Goal: Information Seeking & Learning: Learn about a topic

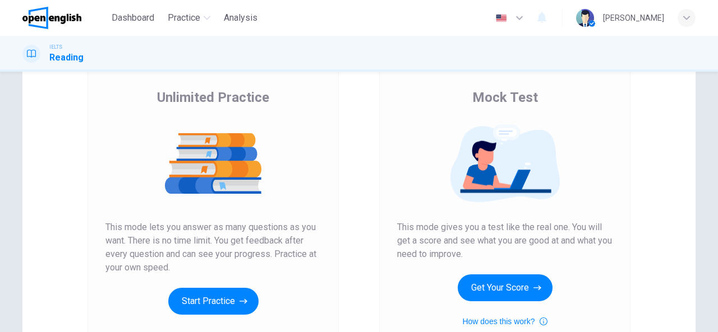
scroll to position [112, 0]
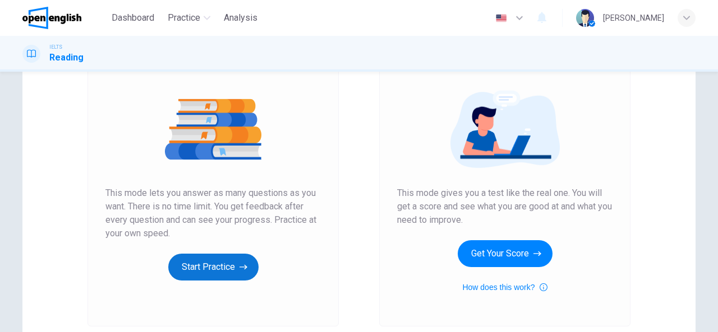
click at [223, 264] on button "Start Practice" at bounding box center [213, 267] width 90 height 27
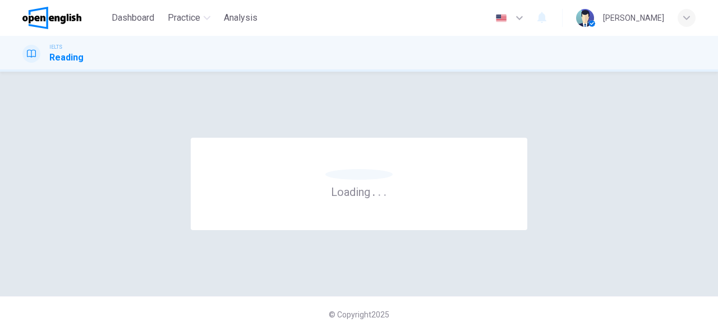
scroll to position [0, 0]
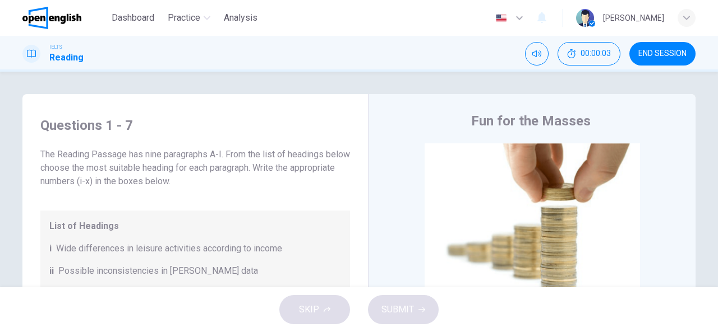
drag, startPoint x: 39, startPoint y: 159, endPoint x: 167, endPoint y: 158, distance: 127.3
click at [163, 157] on span "The Reading Passage has nine paragraphs A-I. From the list of headings below ch…" at bounding box center [194, 168] width 309 height 40
click at [179, 167] on span "The Reading Passage has nine paragraphs A-I. From the list of headings below ch…" at bounding box center [194, 168] width 309 height 40
drag, startPoint x: 192, startPoint y: 155, endPoint x: 238, endPoint y: 155, distance: 46.5
click at [238, 155] on span "The Reading Passage has nine paragraphs A-I. From the list of headings below ch…" at bounding box center [194, 168] width 309 height 40
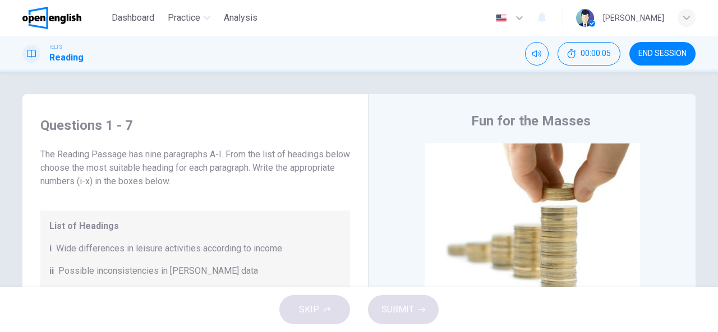
click at [241, 171] on span "The Reading Passage has nine paragraphs A-I. From the list of headings below ch…" at bounding box center [194, 168] width 309 height 40
drag, startPoint x: 70, startPoint y: 169, endPoint x: 211, endPoint y: 169, distance: 140.7
click at [209, 168] on span "The Reading Passage has nine paragraphs A-I. From the list of headings below ch…" at bounding box center [194, 168] width 309 height 40
click at [238, 177] on span "The Reading Passage has nine paragraphs A-I. From the list of headings below ch…" at bounding box center [194, 168] width 309 height 40
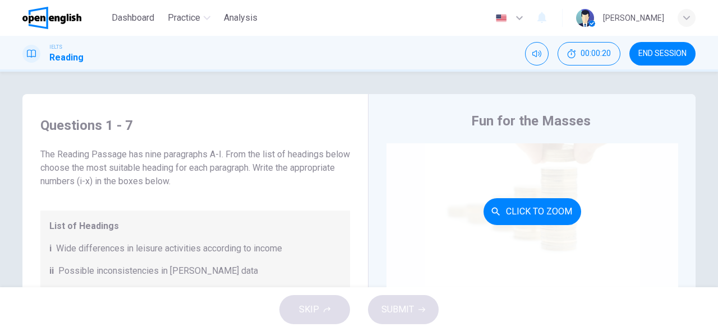
scroll to position [56, 0]
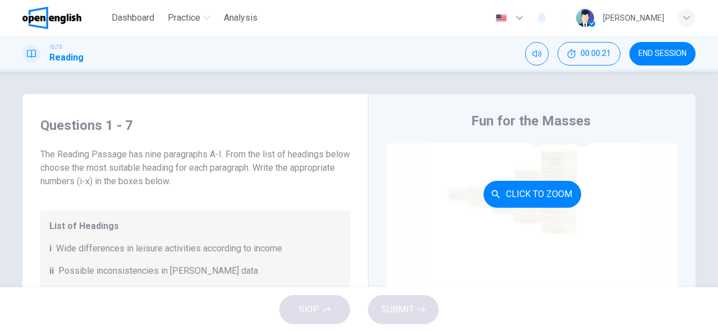
click at [508, 197] on button "Click to Zoom" at bounding box center [532, 194] width 98 height 27
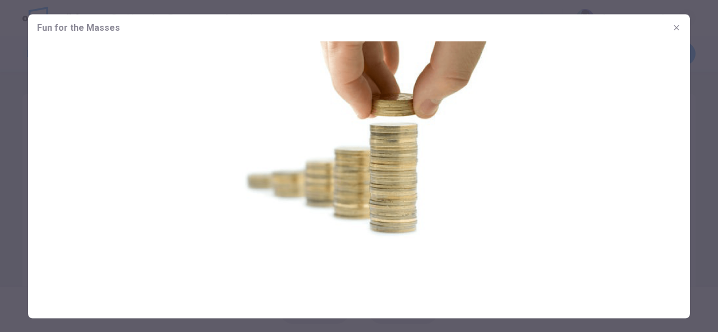
click at [676, 22] on button "button" at bounding box center [676, 28] width 18 height 18
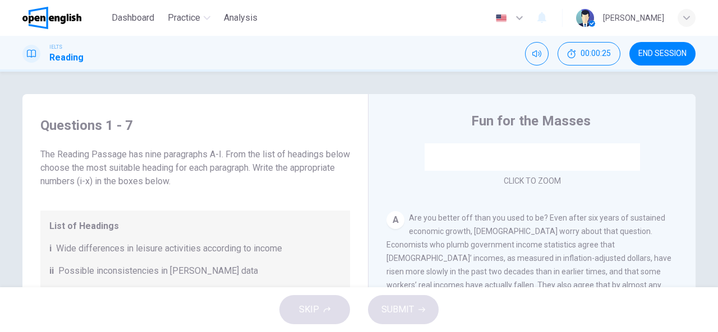
scroll to position [224, 0]
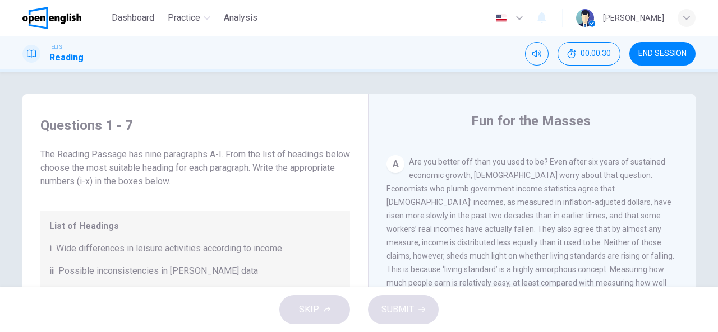
drag, startPoint x: 404, startPoint y: 163, endPoint x: 509, endPoint y: 161, distance: 104.9
click at [508, 161] on div "A Are you better off than you used to be? Even after six years of sustained eco…" at bounding box center [532, 229] width 292 height 148
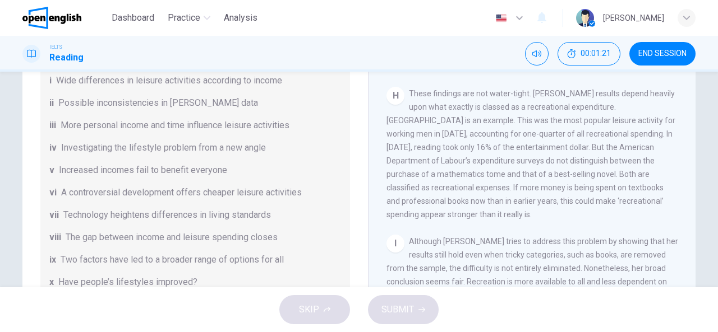
scroll to position [219, 0]
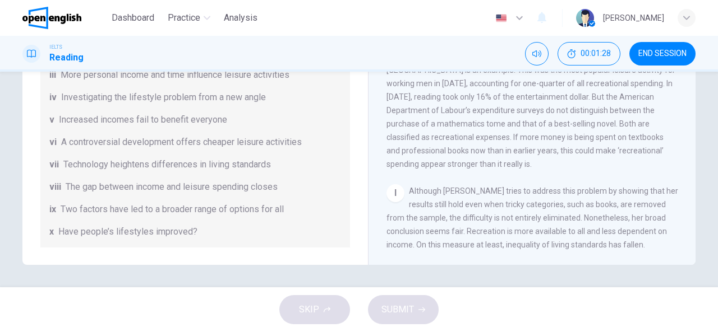
click at [155, 133] on div "List of Headings i Wide differences in leisure activities according to income i…" at bounding box center [194, 120] width 309 height 256
click at [150, 126] on span "Increased incomes fail to benefit everyone" at bounding box center [143, 119] width 168 height 13
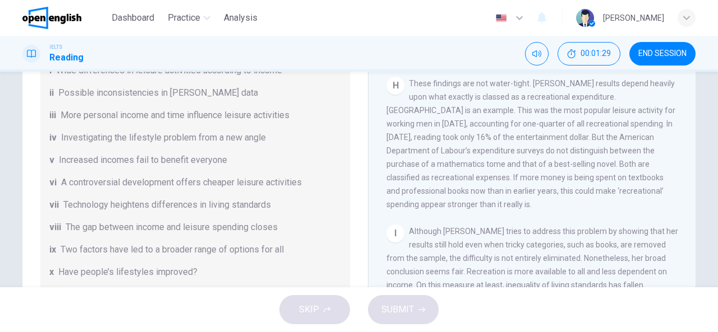
scroll to position [163, 0]
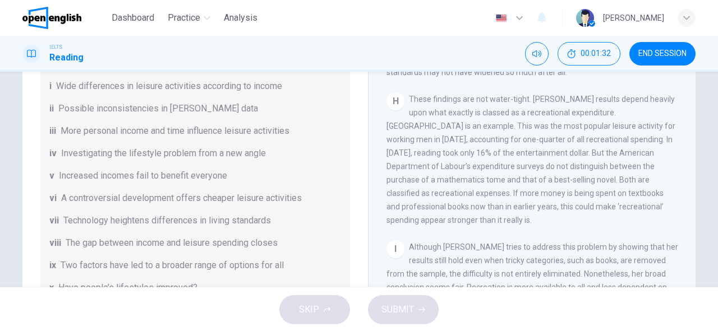
drag, startPoint x: 87, startPoint y: 104, endPoint x: 166, endPoint y: 106, distance: 78.5
click at [164, 105] on span "Possible inconsistencies in [PERSON_NAME] data" at bounding box center [158, 108] width 200 height 13
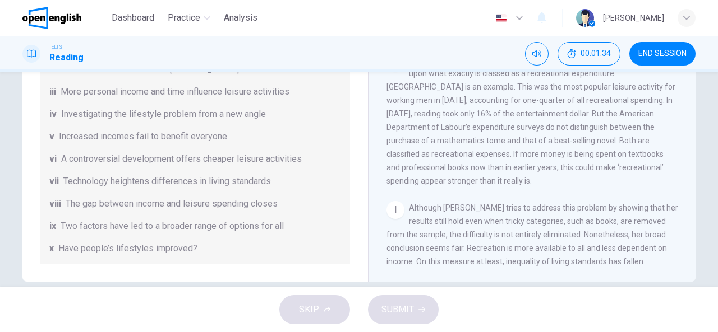
scroll to position [219, 0]
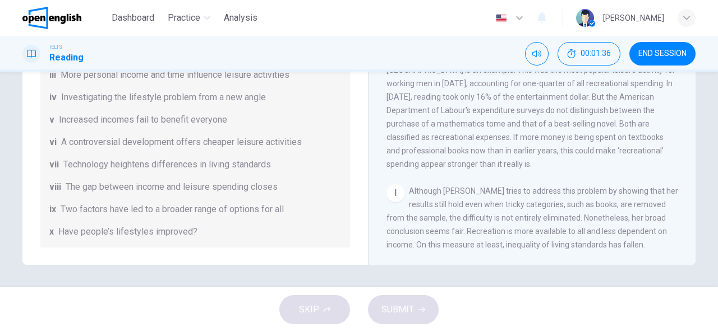
drag, startPoint x: 495, startPoint y: 189, endPoint x: 514, endPoint y: 206, distance: 25.8
click at [514, 206] on span "Although [PERSON_NAME] tries to address this problem by showing that her result…" at bounding box center [532, 218] width 292 height 63
click at [127, 161] on span "Technology heightens differences in living standards" at bounding box center [166, 164] width 207 height 13
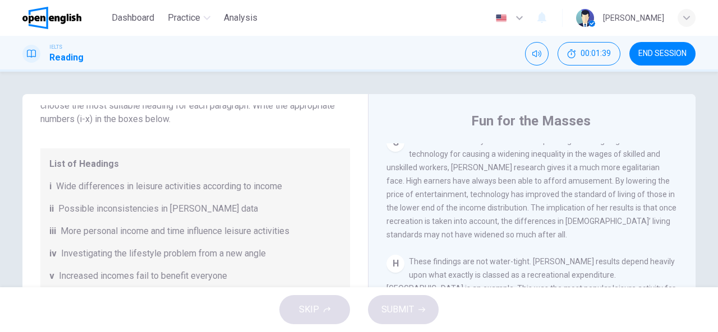
scroll to position [224, 0]
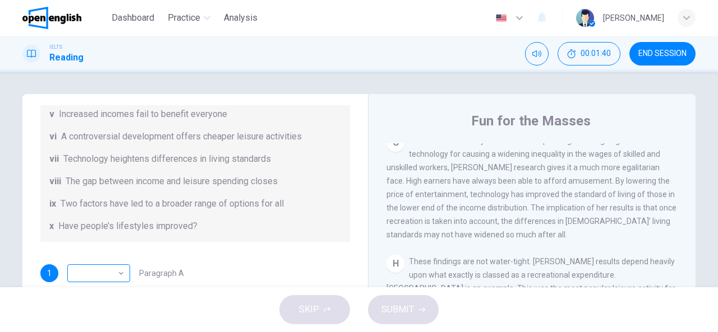
click at [119, 275] on body "This site uses cookies, as explained in our Privacy Policy . If you agree to th…" at bounding box center [359, 166] width 718 height 332
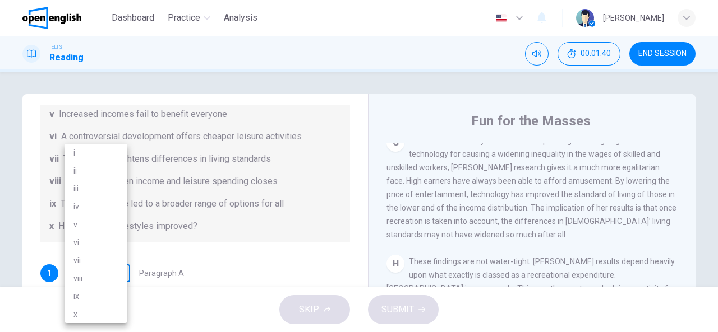
scroll to position [2, 0]
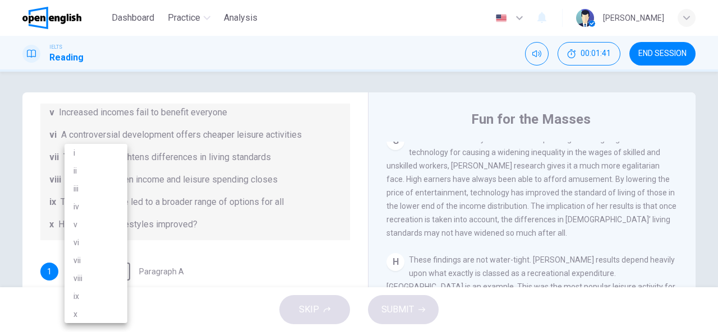
click at [156, 264] on div at bounding box center [359, 166] width 718 height 332
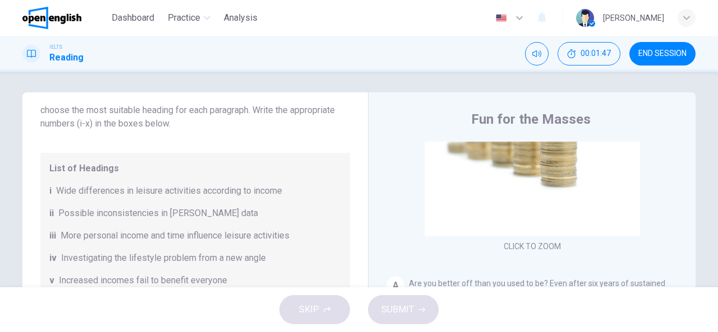
scroll to position [269, 0]
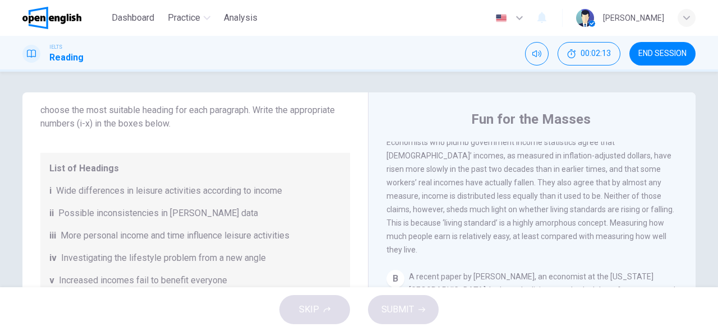
drag, startPoint x: 175, startPoint y: 190, endPoint x: 244, endPoint y: 188, distance: 68.4
click at [244, 187] on span "Wide differences in leisure activities according to income" at bounding box center [169, 190] width 226 height 13
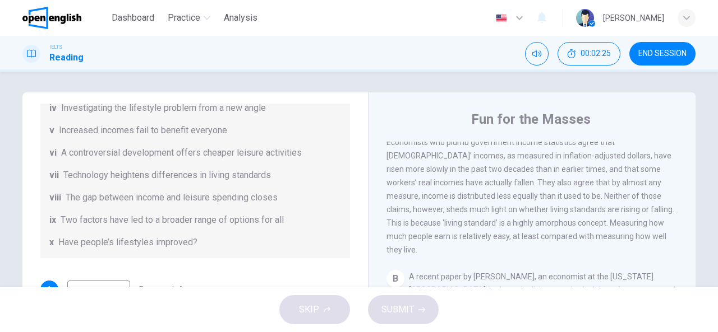
scroll to position [224, 0]
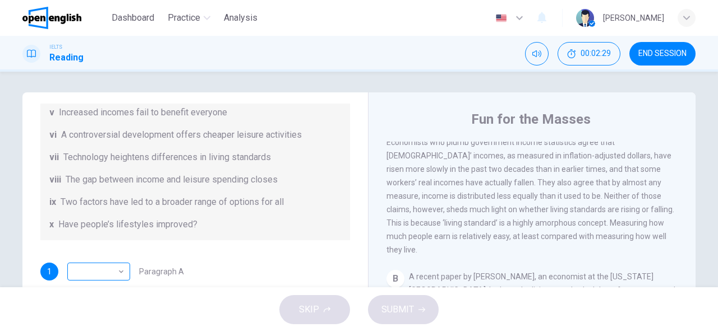
click at [119, 271] on body "This site uses cookies, as explained in our Privacy Policy . If you agree to th…" at bounding box center [359, 166] width 718 height 332
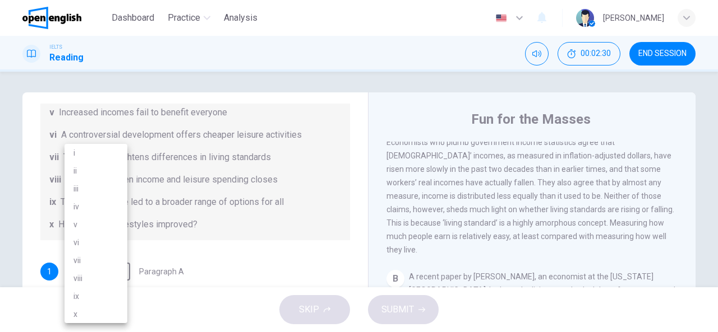
click at [95, 280] on li "viii" at bounding box center [95, 279] width 63 height 18
type input "****"
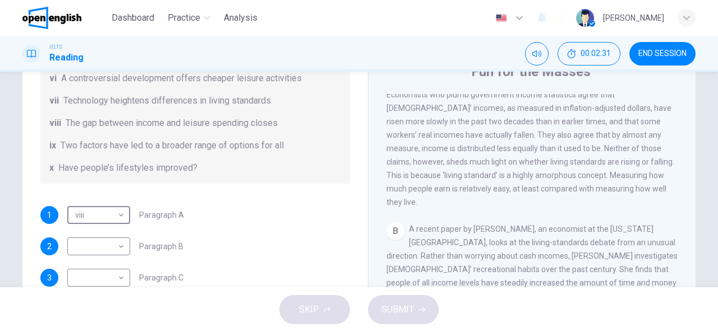
scroll to position [114, 0]
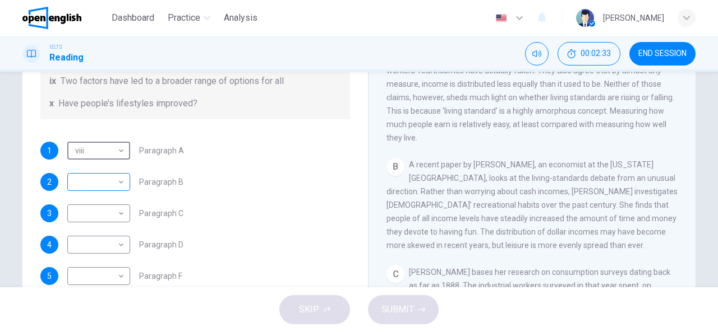
click at [114, 189] on body "This site uses cookies, as explained in our Privacy Policy . If you agree to th…" at bounding box center [359, 166] width 718 height 332
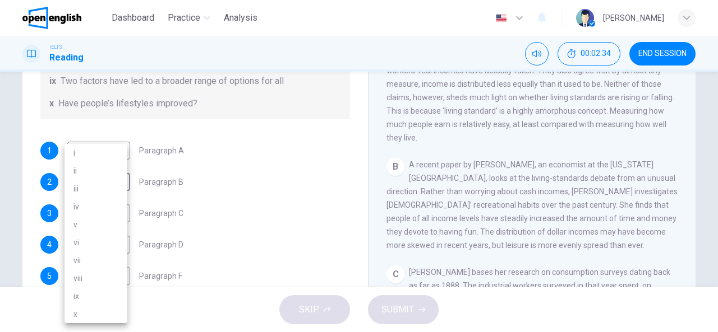
click at [214, 193] on div at bounding box center [359, 166] width 718 height 332
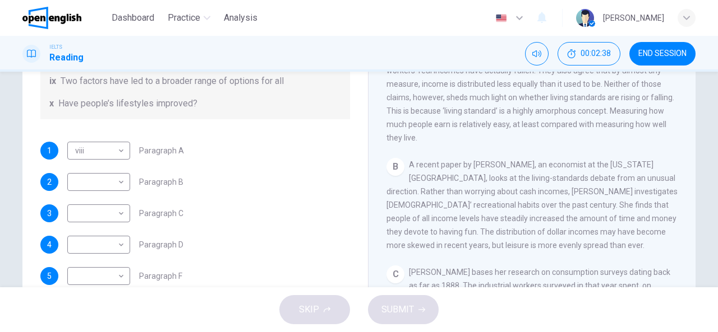
drag, startPoint x: 478, startPoint y: 173, endPoint x: 572, endPoint y: 173, distance: 94.2
click at [572, 173] on span "A recent paper by [PERSON_NAME], an economist at the [US_STATE][GEOGRAPHIC_DATA…" at bounding box center [531, 205] width 291 height 90
drag, startPoint x: 456, startPoint y: 197, endPoint x: 497, endPoint y: 195, distance: 40.4
click at [497, 195] on span "A recent paper by [PERSON_NAME], an economist at the [US_STATE][GEOGRAPHIC_DATA…" at bounding box center [531, 205] width 291 height 90
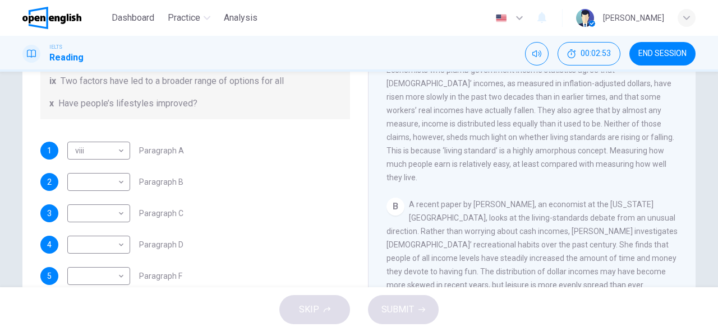
scroll to position [157, 0]
